Goal: Navigation & Orientation: Find specific page/section

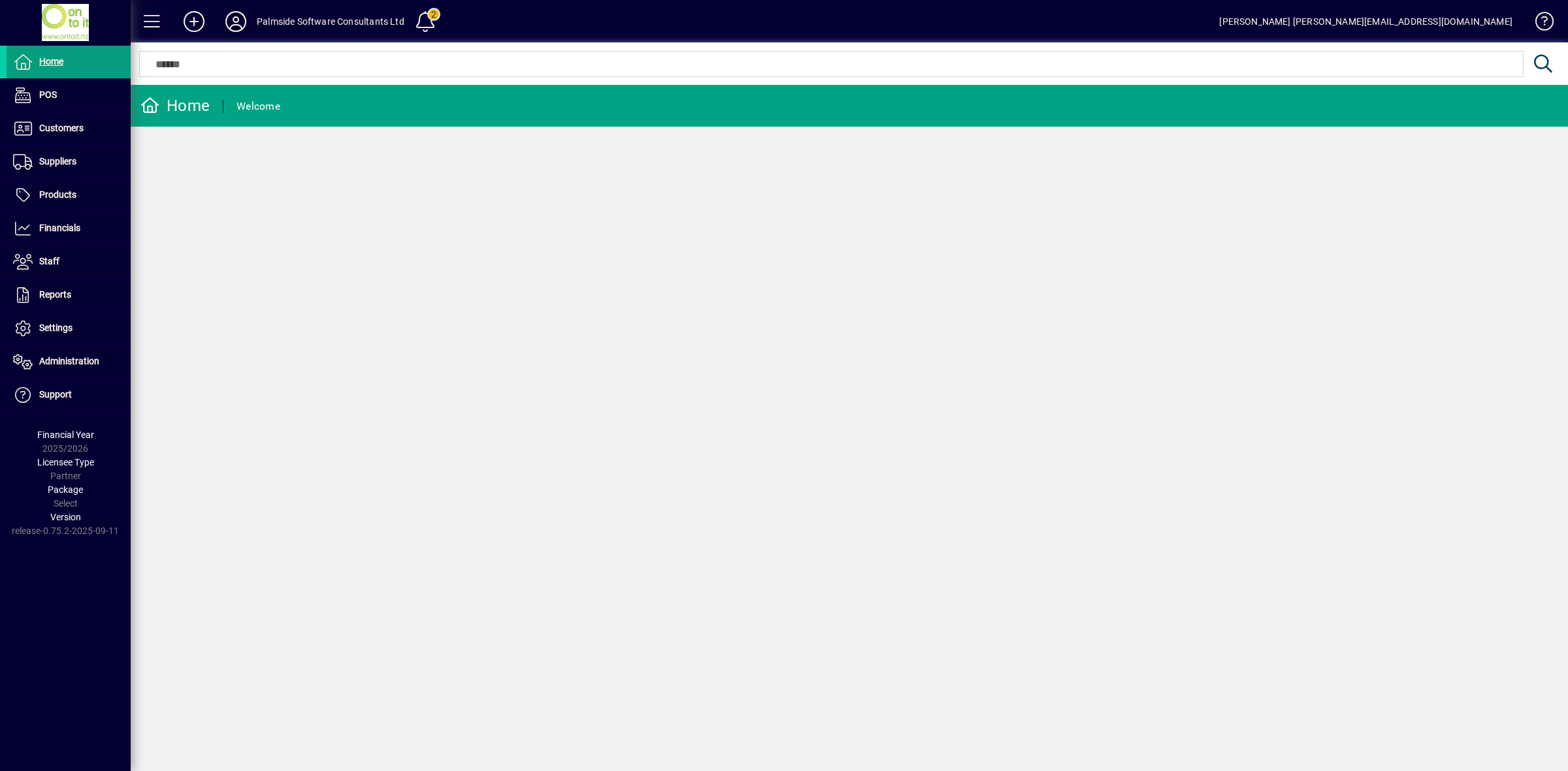
click at [230, 24] on icon at bounding box center [236, 21] width 26 height 21
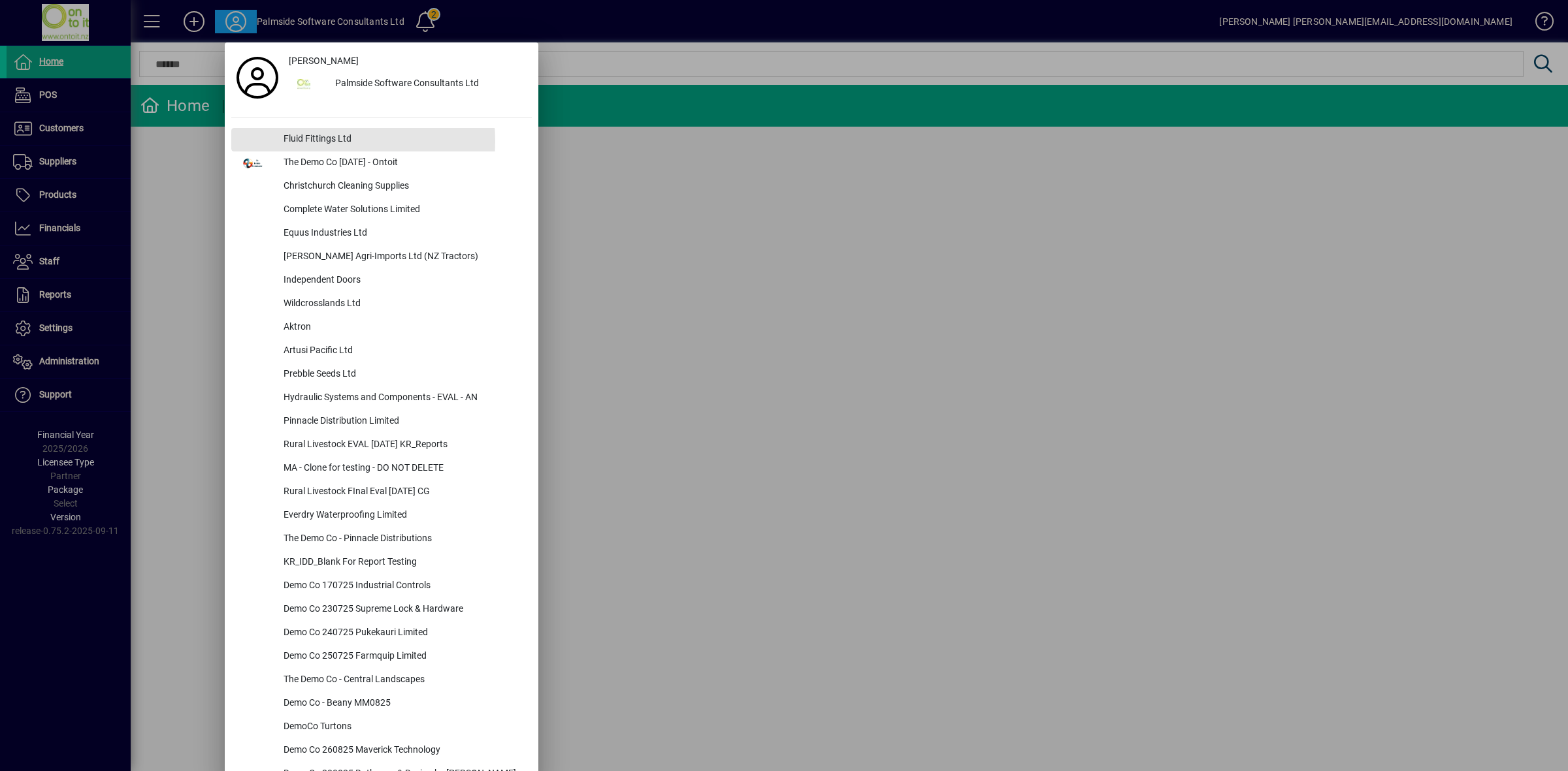
drag, startPoint x: 295, startPoint y: 142, endPoint x: 288, endPoint y: 144, distance: 7.3
click at [296, 142] on div "Fluid Fittings Ltd" at bounding box center [402, 140] width 258 height 23
